Goal: Information Seeking & Learning: Find specific fact

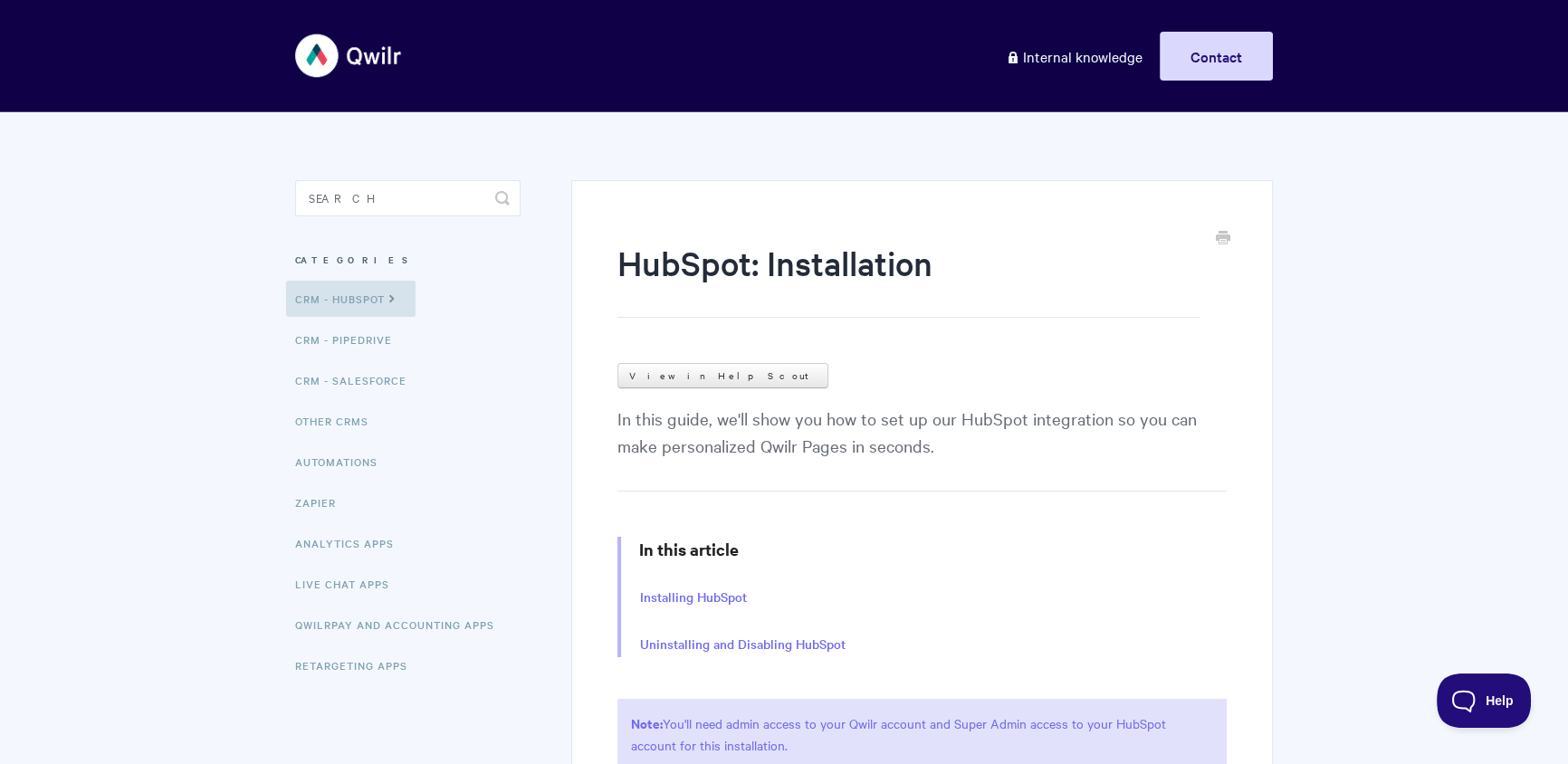
scroll to position [578, 0]
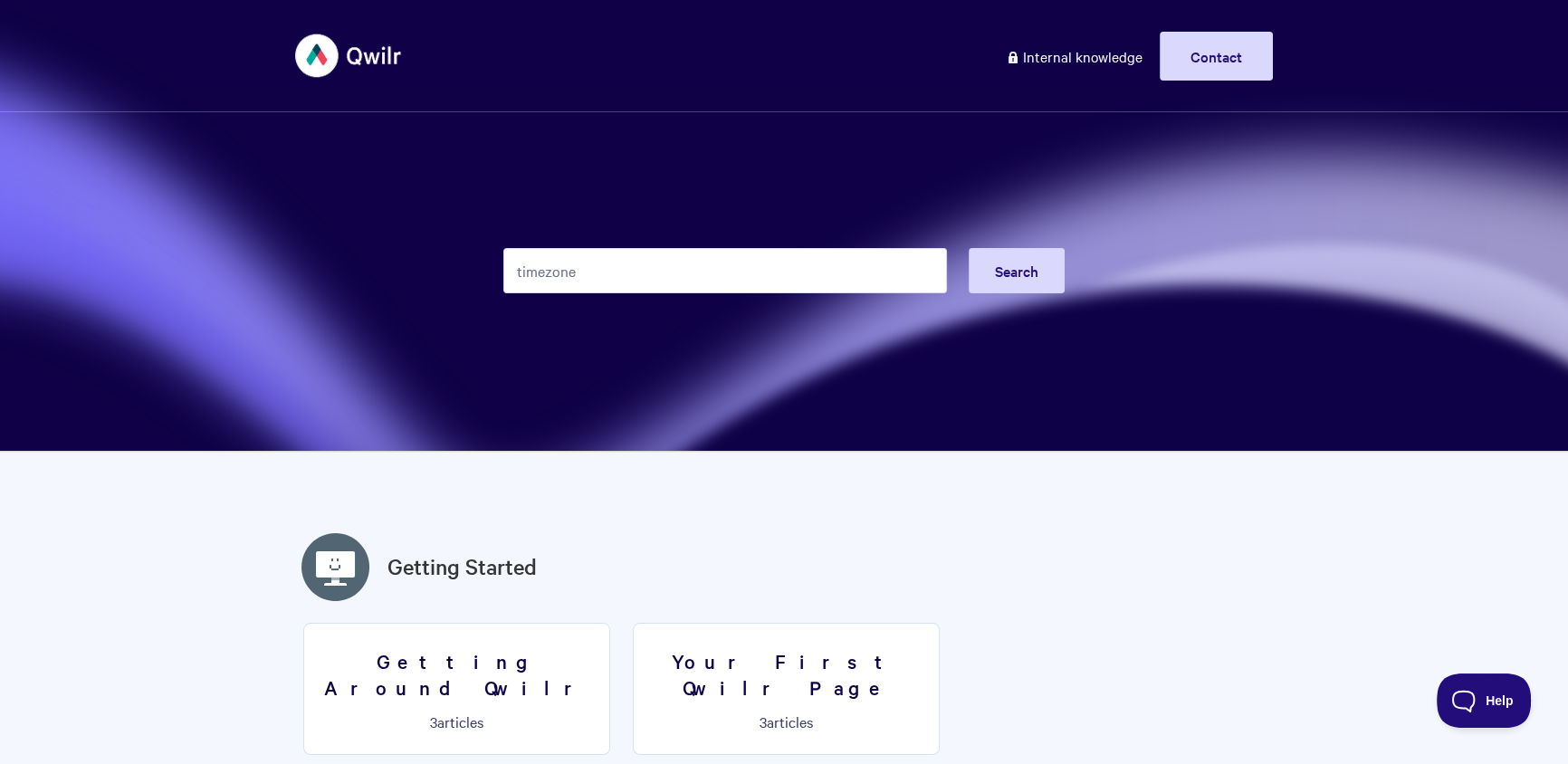
type input "timezone"
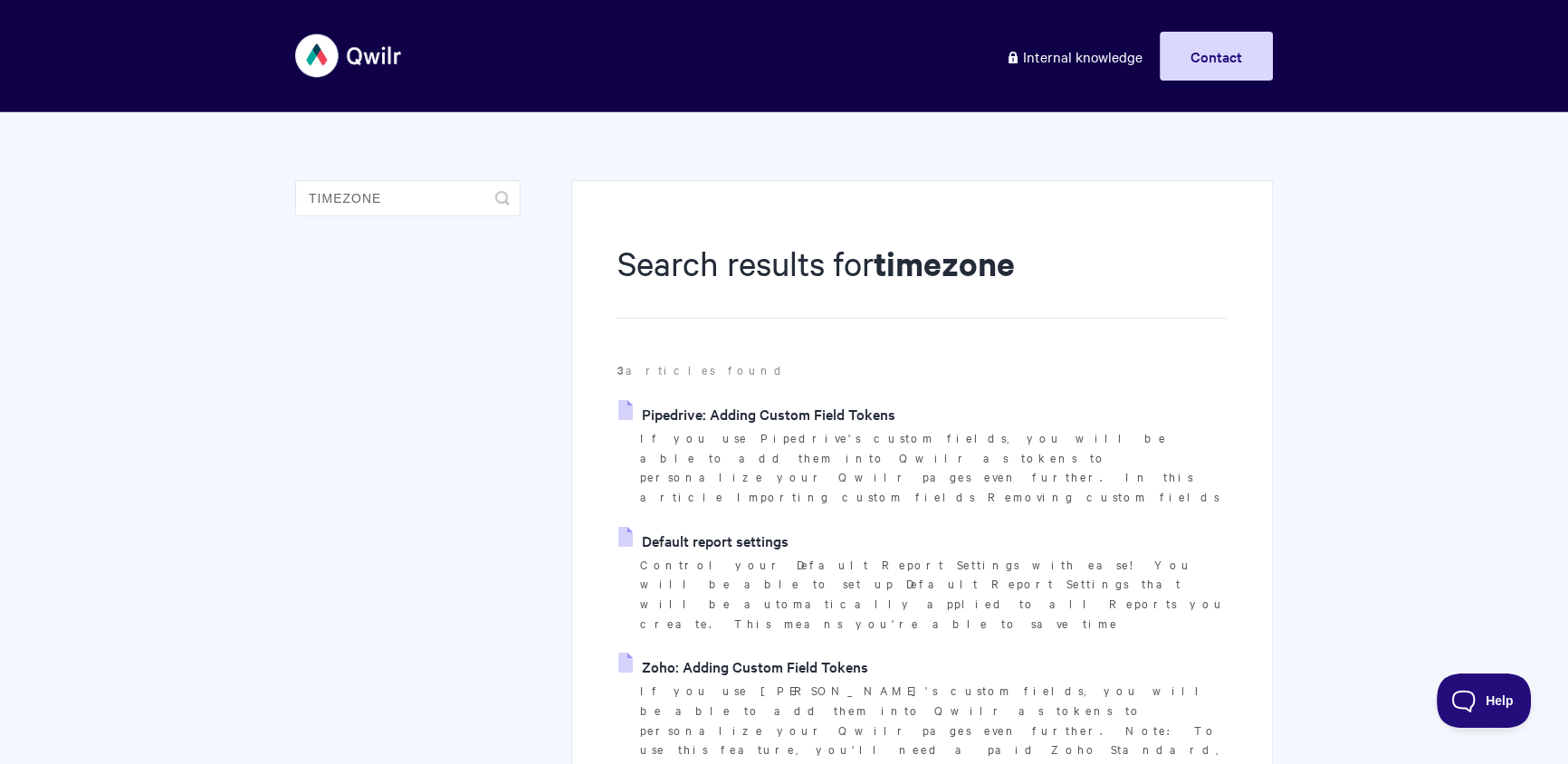
click at [778, 527] on link "Default report settings" at bounding box center [703, 540] width 171 height 27
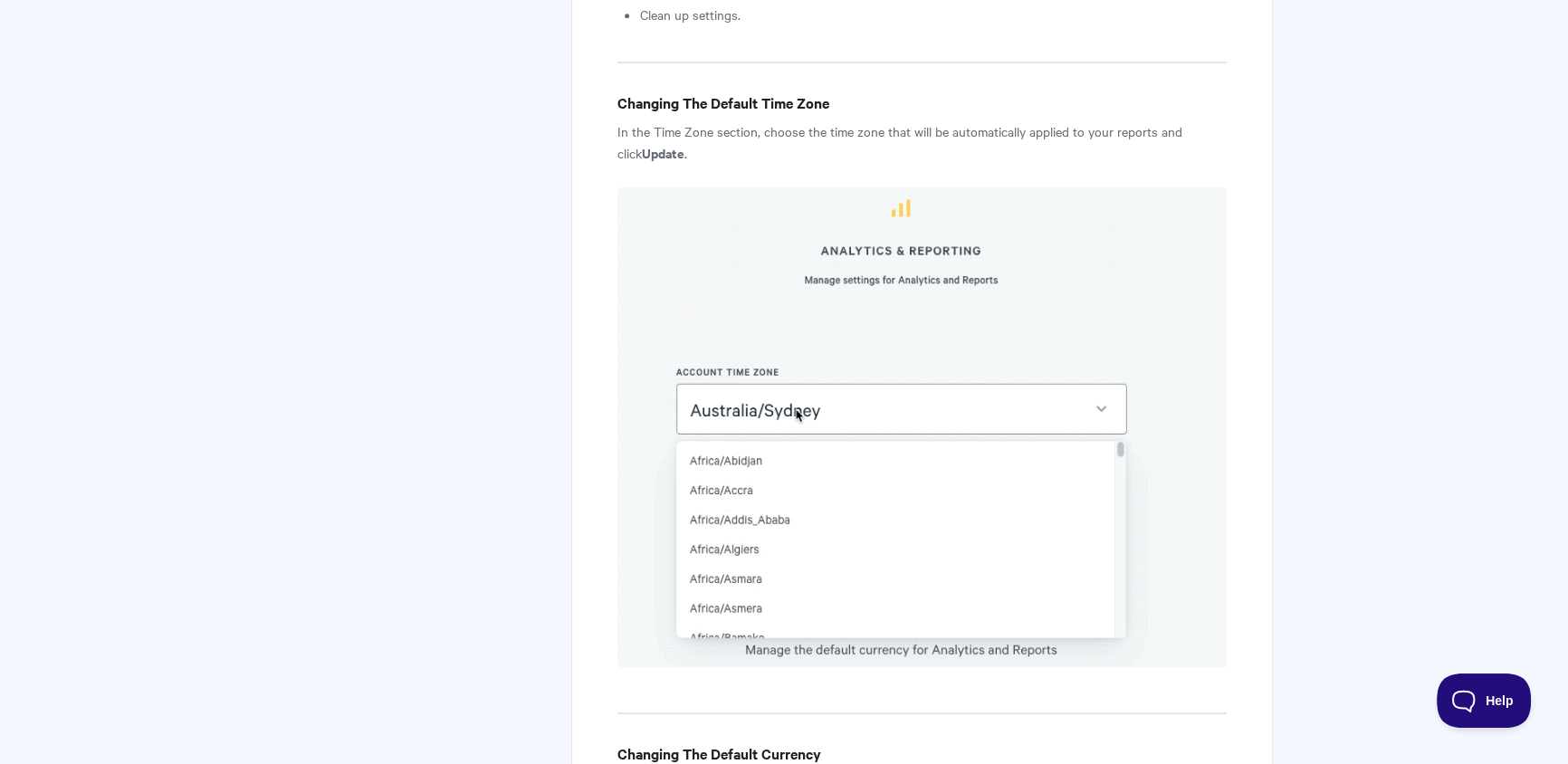
scroll to position [1394, 0]
